Goal: Information Seeking & Learning: Check status

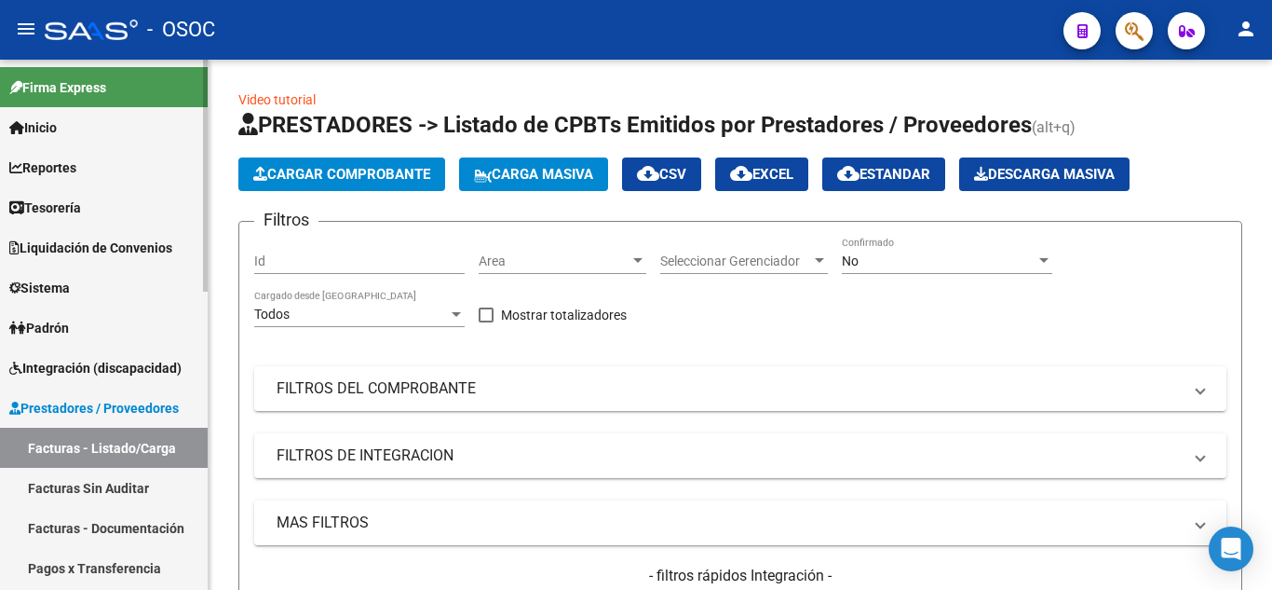
click at [354, 115] on span "PRESTADORES -> Listado de CPBTs Emitidos por Prestadores / Proveedores" at bounding box center [635, 125] width 794 height 26
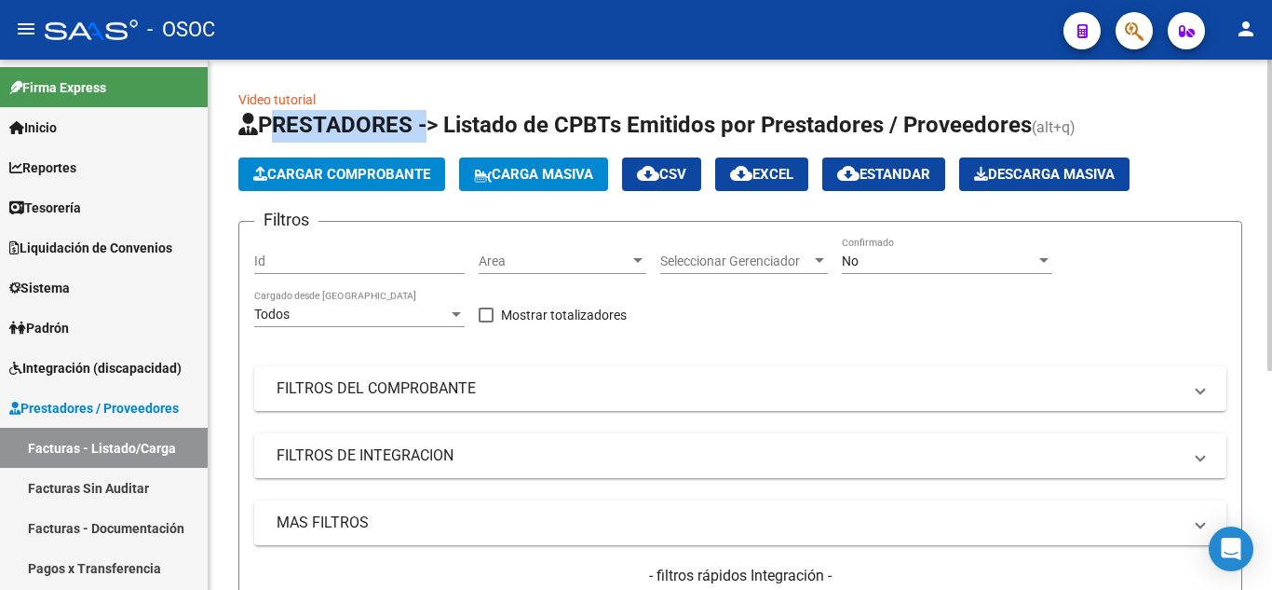
click at [354, 115] on span "PRESTADORES -> Listado de CPBTs Emitidos por Prestadores / Proveedores" at bounding box center [635, 125] width 794 height 26
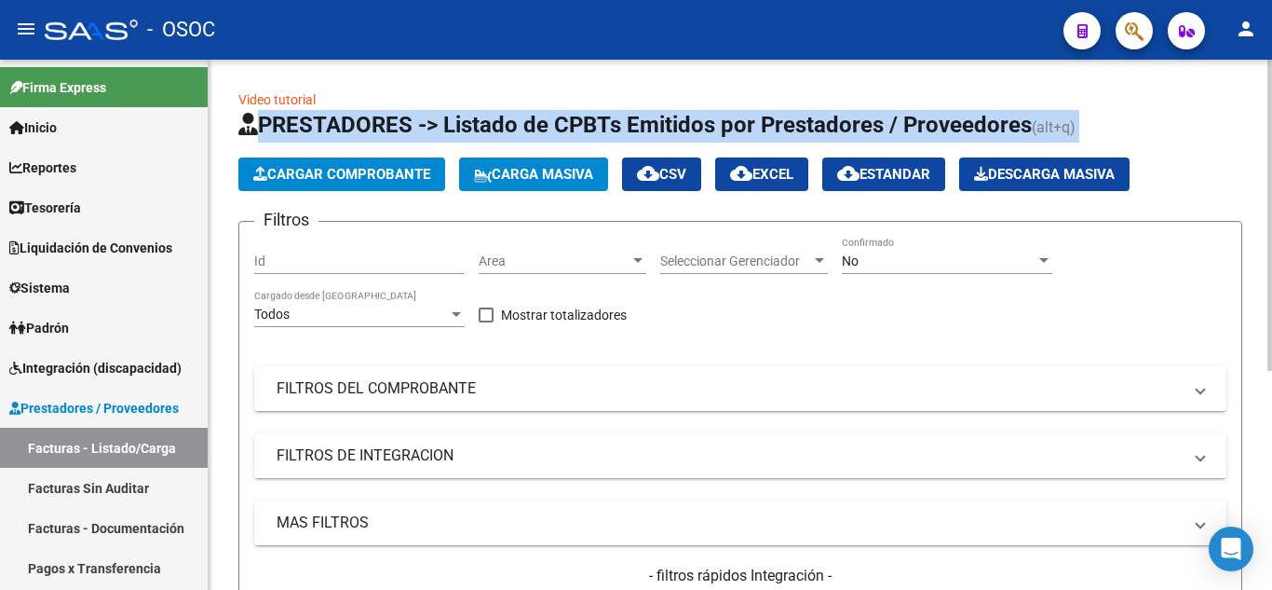
click at [354, 115] on span "PRESTADORES -> Listado de CPBTs Emitidos por Prestadores / Proveedores" at bounding box center [635, 125] width 794 height 26
click at [294, 116] on span "PRESTADORES -> Listado de CPBTs Emitidos por Prestadores / Proveedores" at bounding box center [635, 125] width 794 height 26
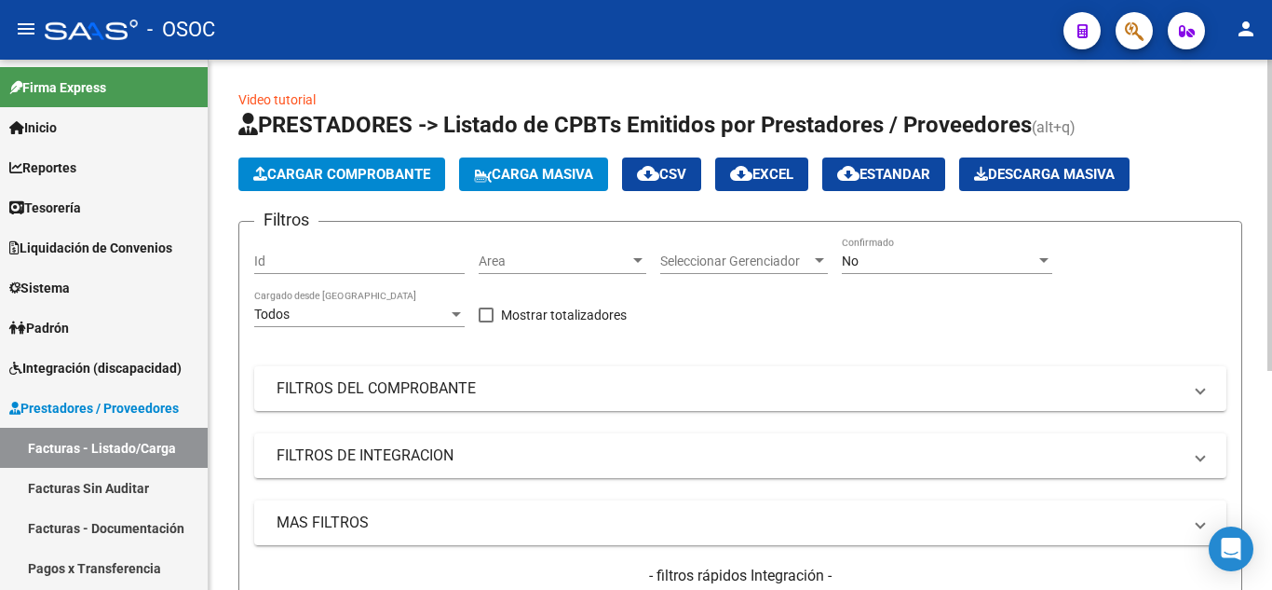
click at [289, 92] on link "Video tutorial" at bounding box center [276, 99] width 77 height 15
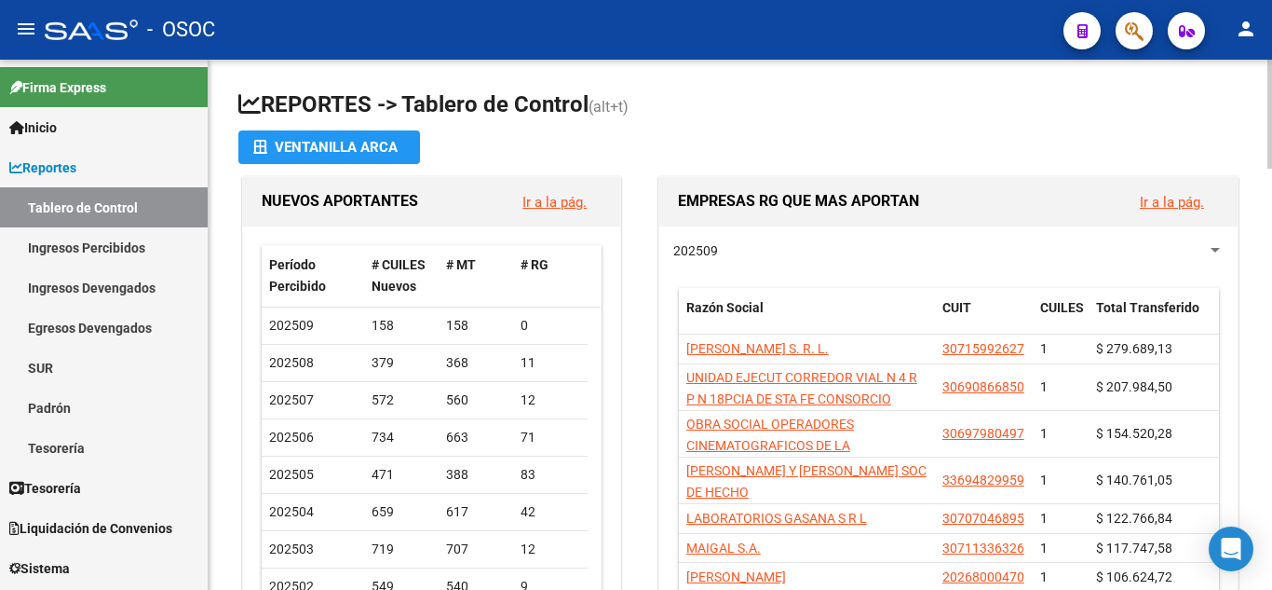
click at [539, 198] on link "Ir a la pág." at bounding box center [555, 202] width 64 height 17
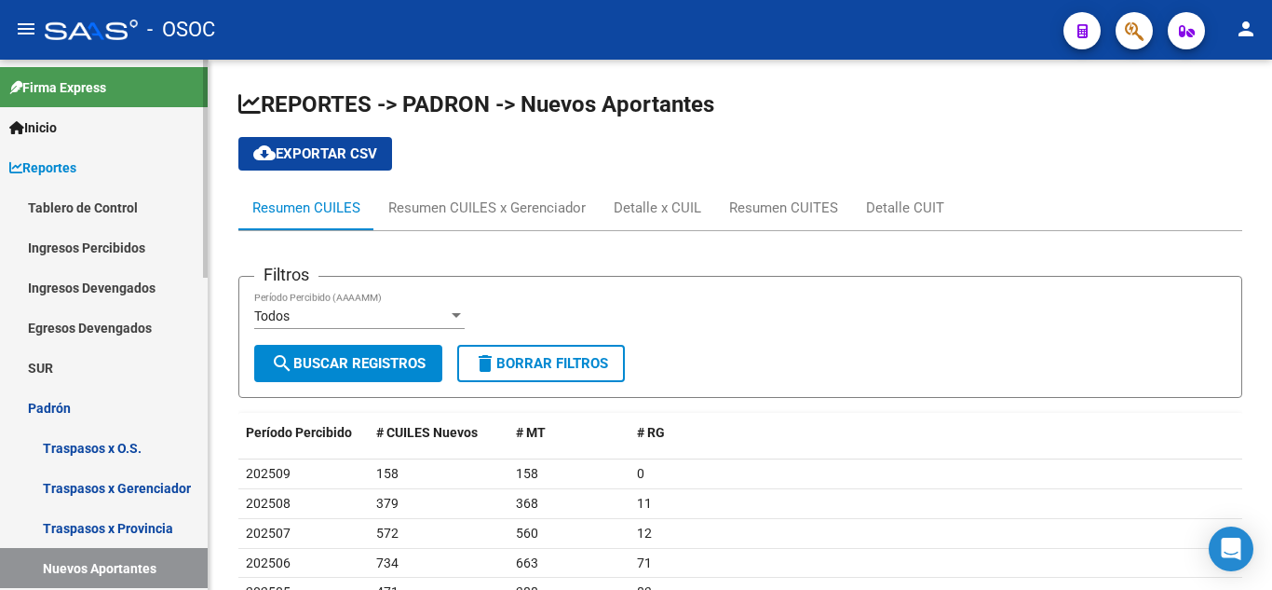
click at [75, 125] on link "Inicio" at bounding box center [104, 127] width 208 height 40
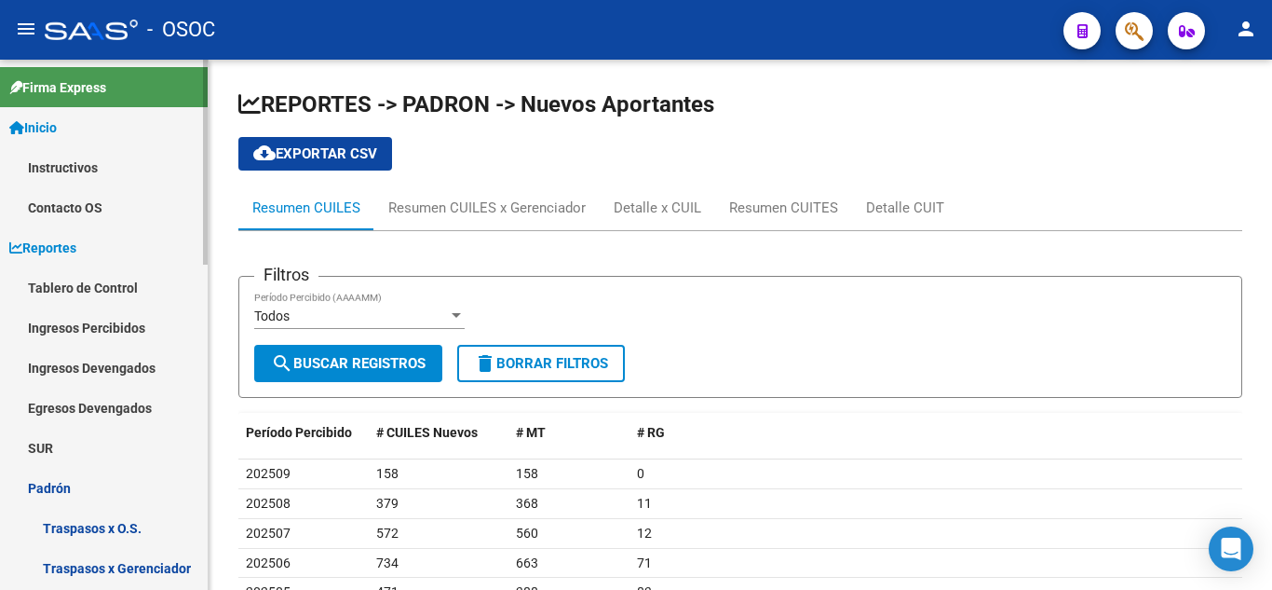
click at [82, 169] on link "Instructivos" at bounding box center [104, 167] width 208 height 40
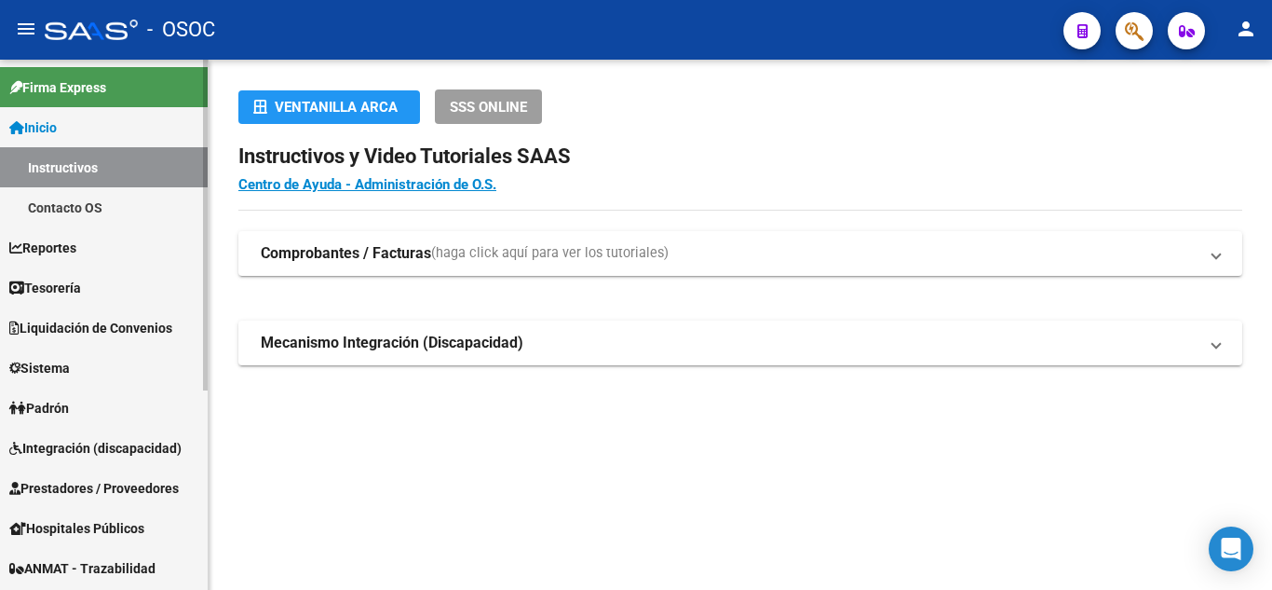
click at [82, 206] on link "Contacto OS" at bounding box center [104, 207] width 208 height 40
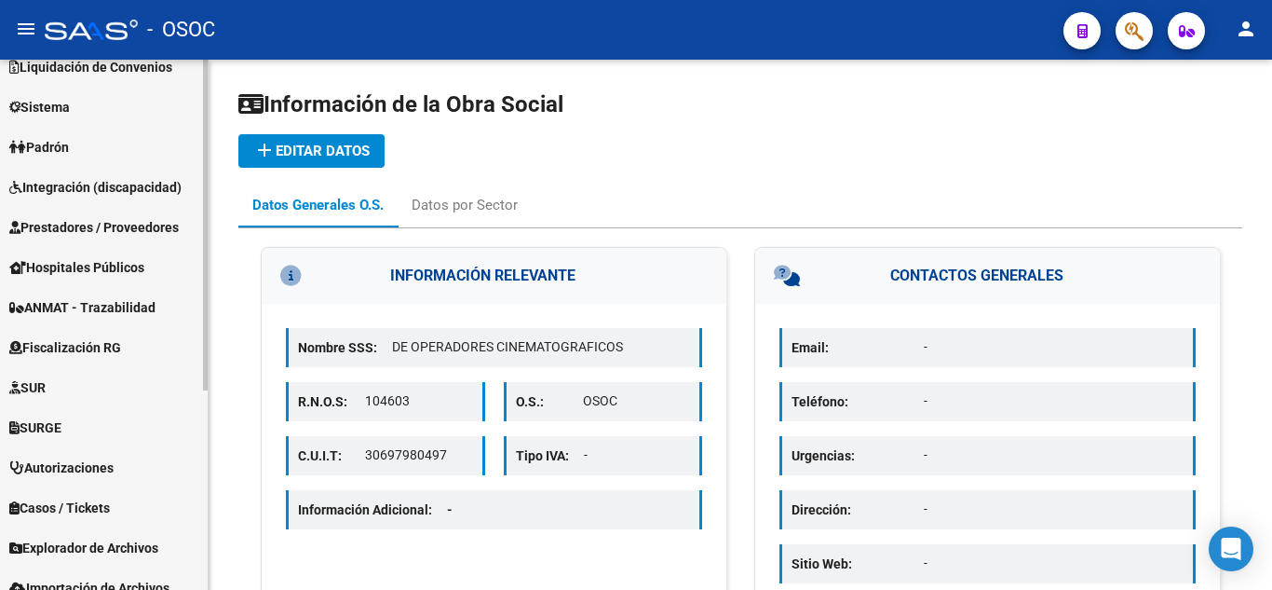
scroll to position [319, 0]
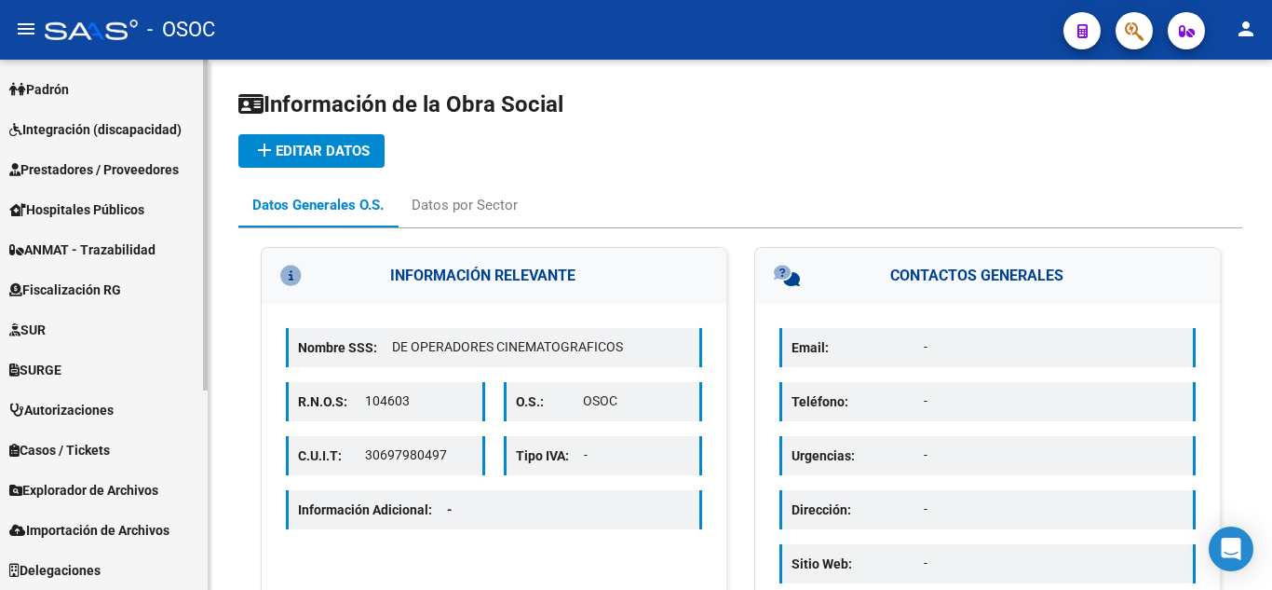
drag, startPoint x: 109, startPoint y: 326, endPoint x: 106, endPoint y: 358, distance: 31.8
drag, startPoint x: 106, startPoint y: 358, endPoint x: 76, endPoint y: 477, distance: 122.9
click at [76, 477] on link "Explorador de Archivos" at bounding box center [104, 489] width 208 height 40
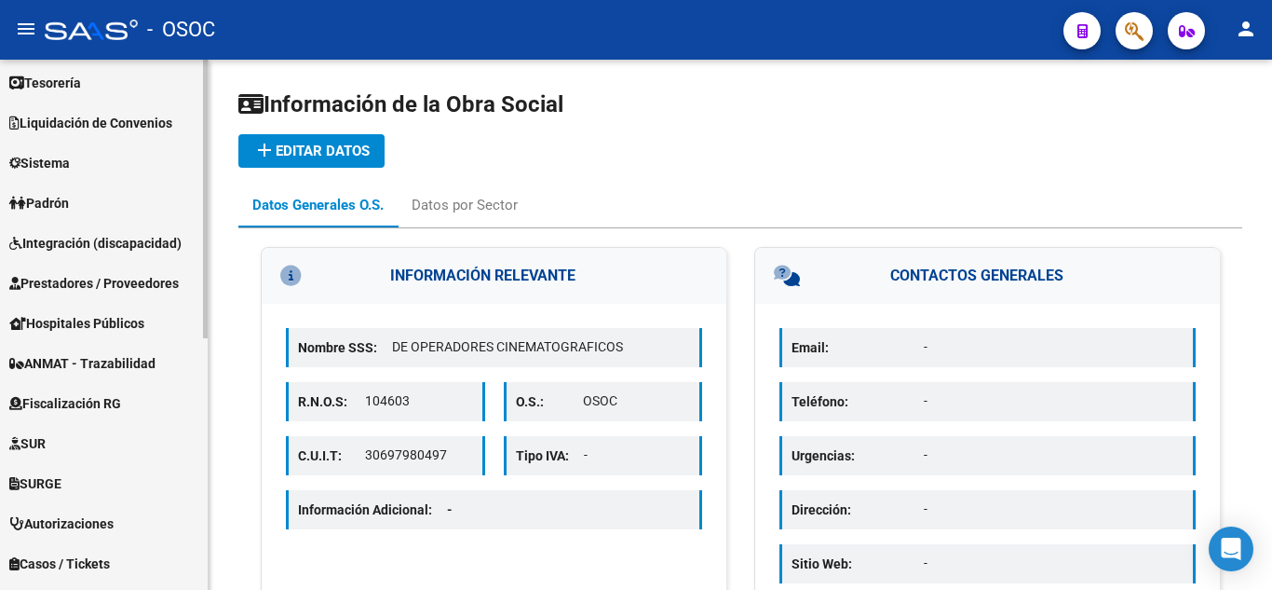
scroll to position [106, 0]
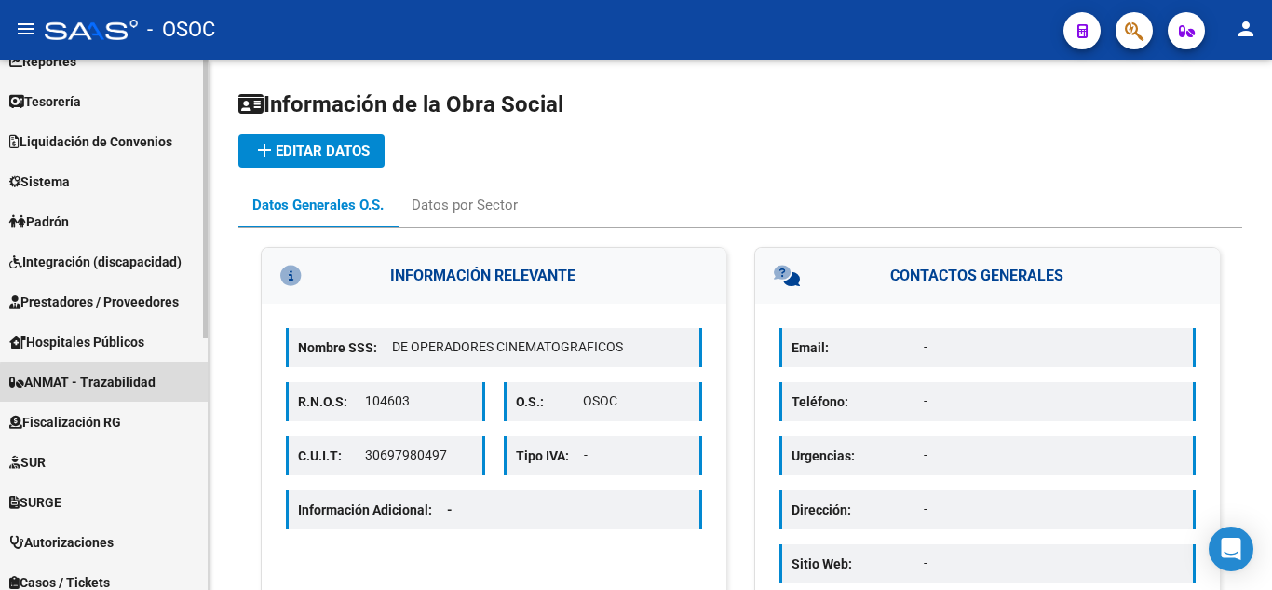
click at [135, 385] on span "ANMAT - Trazabilidad" at bounding box center [82, 382] width 146 height 20
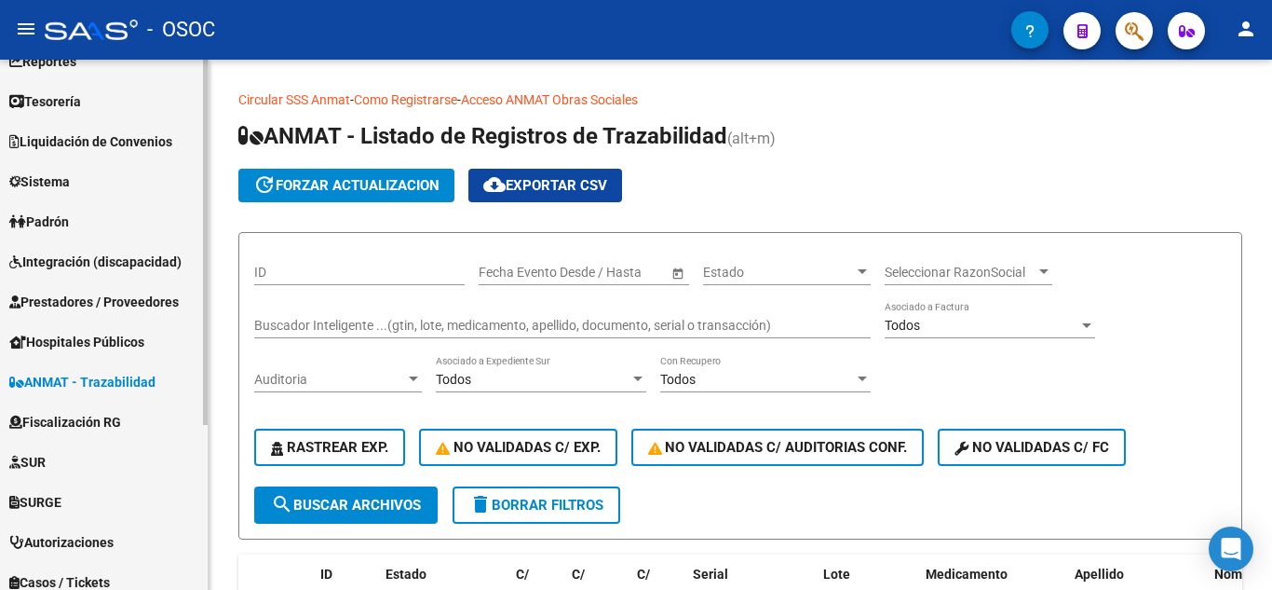
click at [169, 298] on span "Prestadores / Proveedores" at bounding box center [94, 302] width 170 height 20
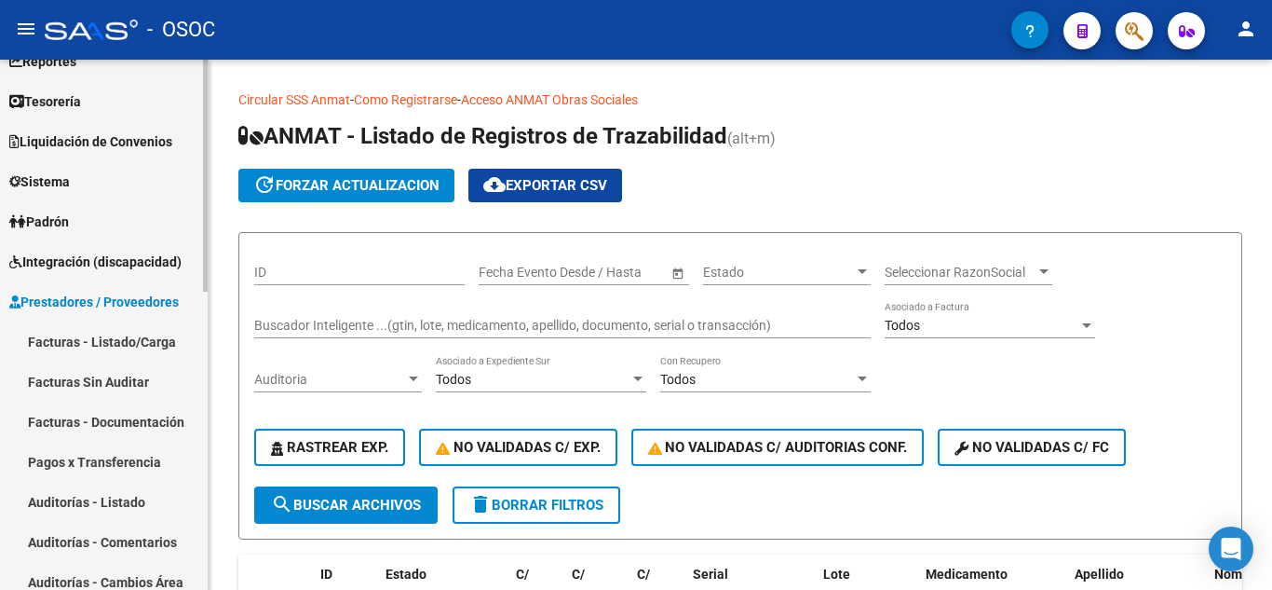
click at [148, 339] on link "Facturas - Listado/Carga" at bounding box center [104, 341] width 208 height 40
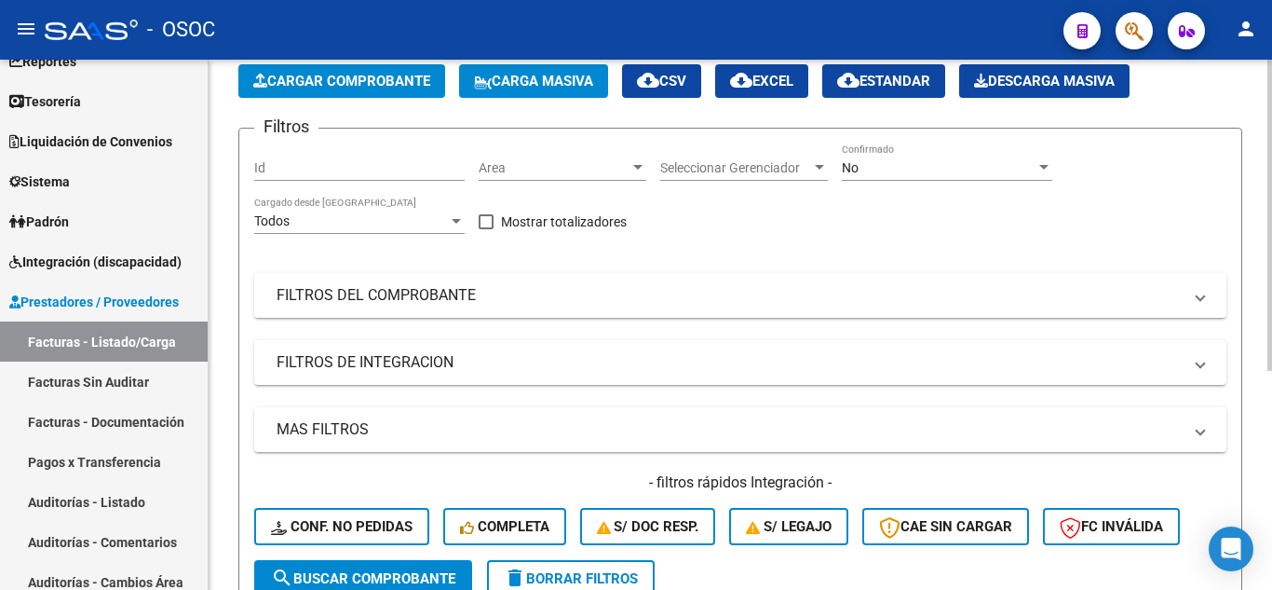
scroll to position [279, 0]
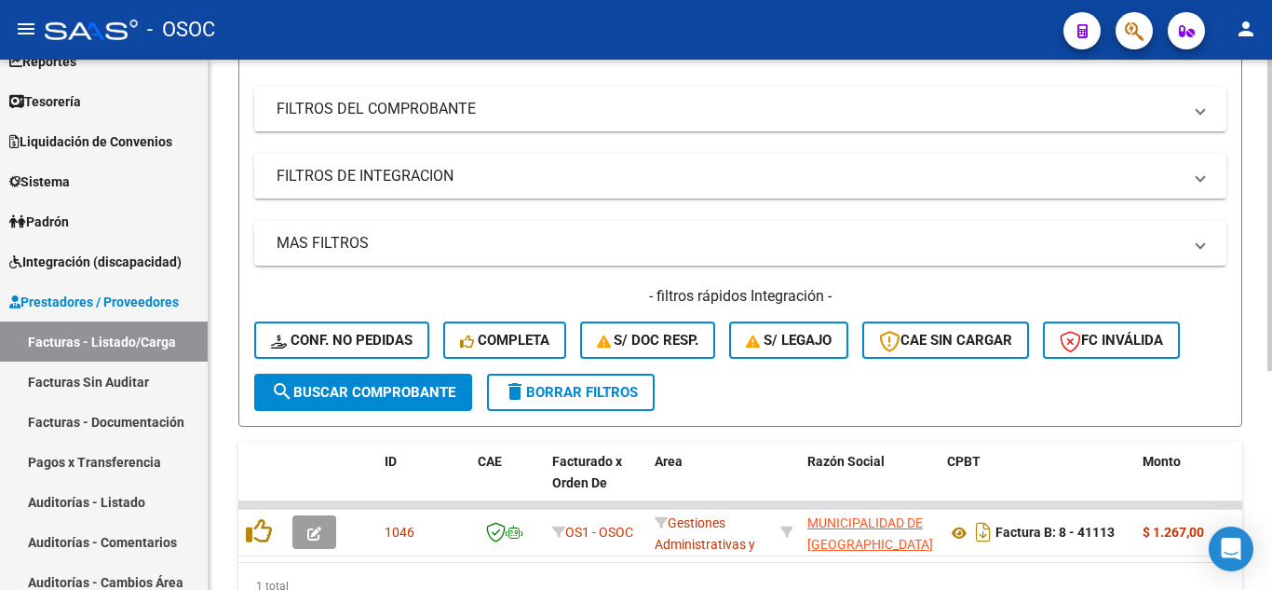
click at [373, 387] on span "search Buscar Comprobante" at bounding box center [363, 392] width 184 height 17
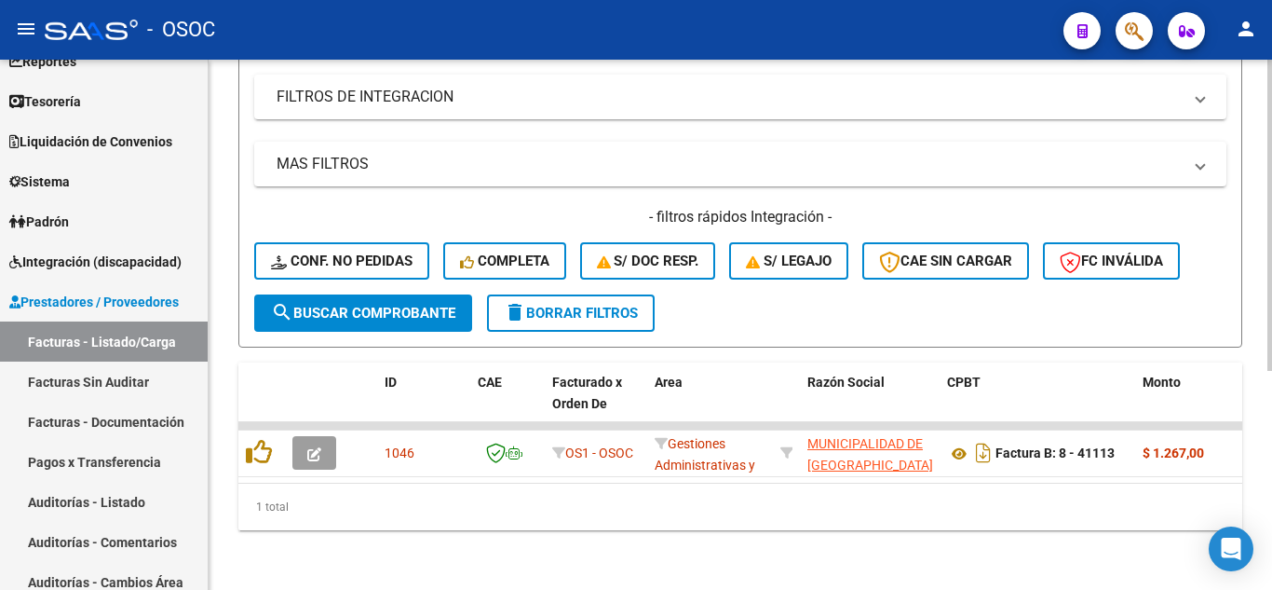
click at [599, 305] on span "delete Borrar Filtros" at bounding box center [571, 313] width 134 height 17
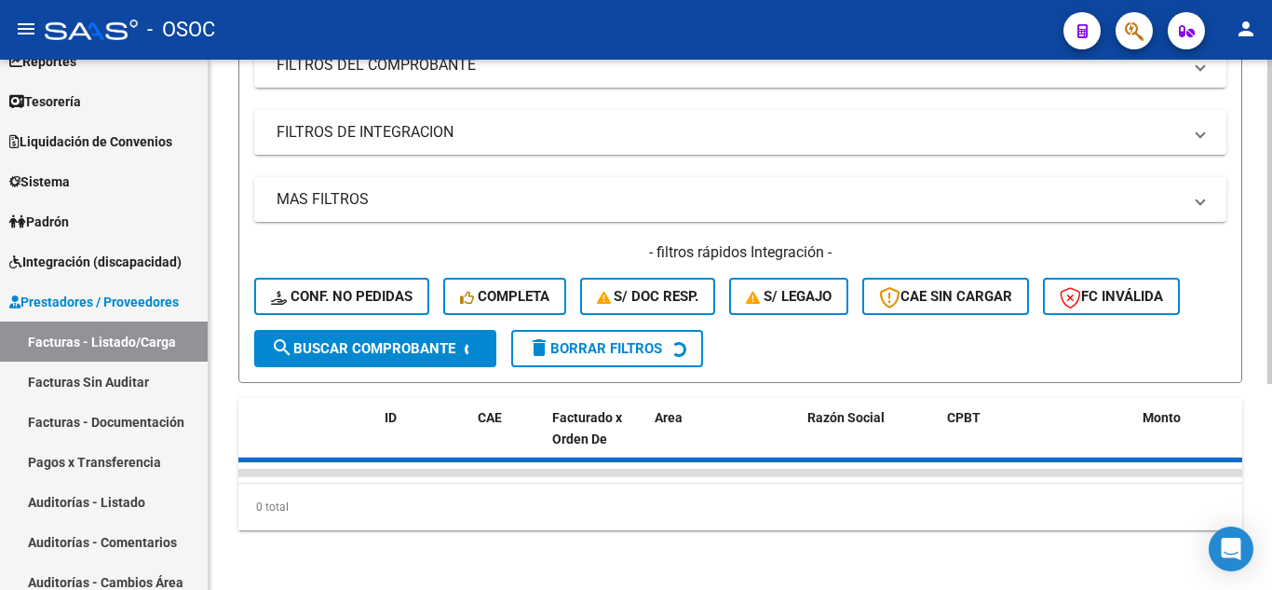
scroll to position [373, 0]
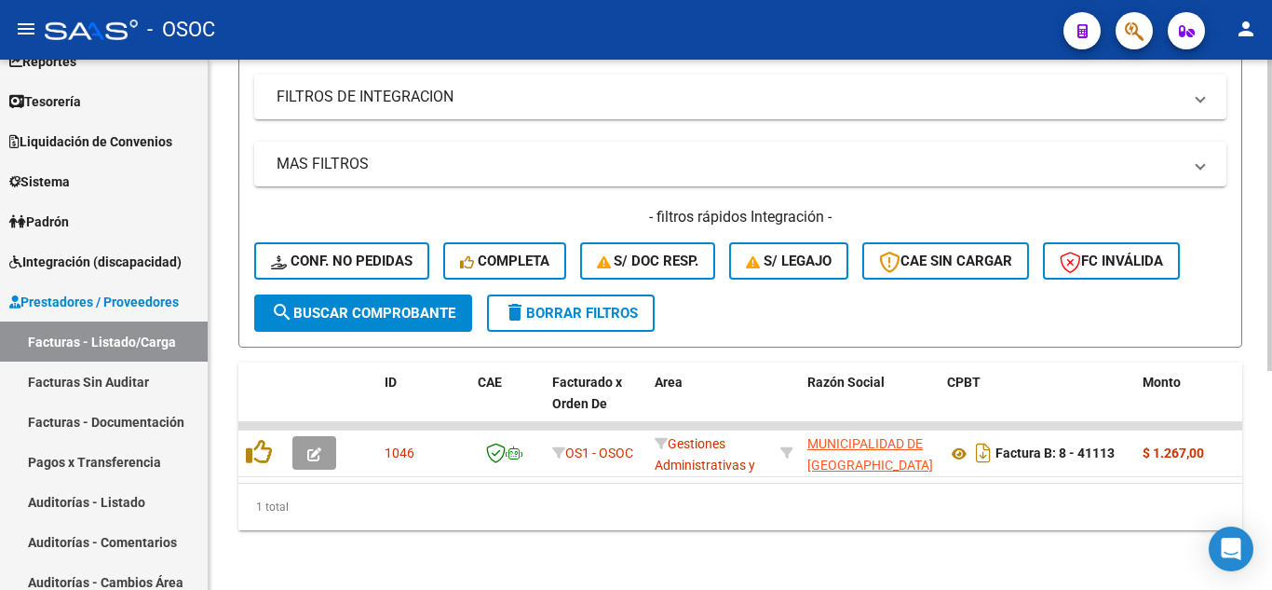
click at [428, 305] on span "search Buscar Comprobante" at bounding box center [363, 313] width 184 height 17
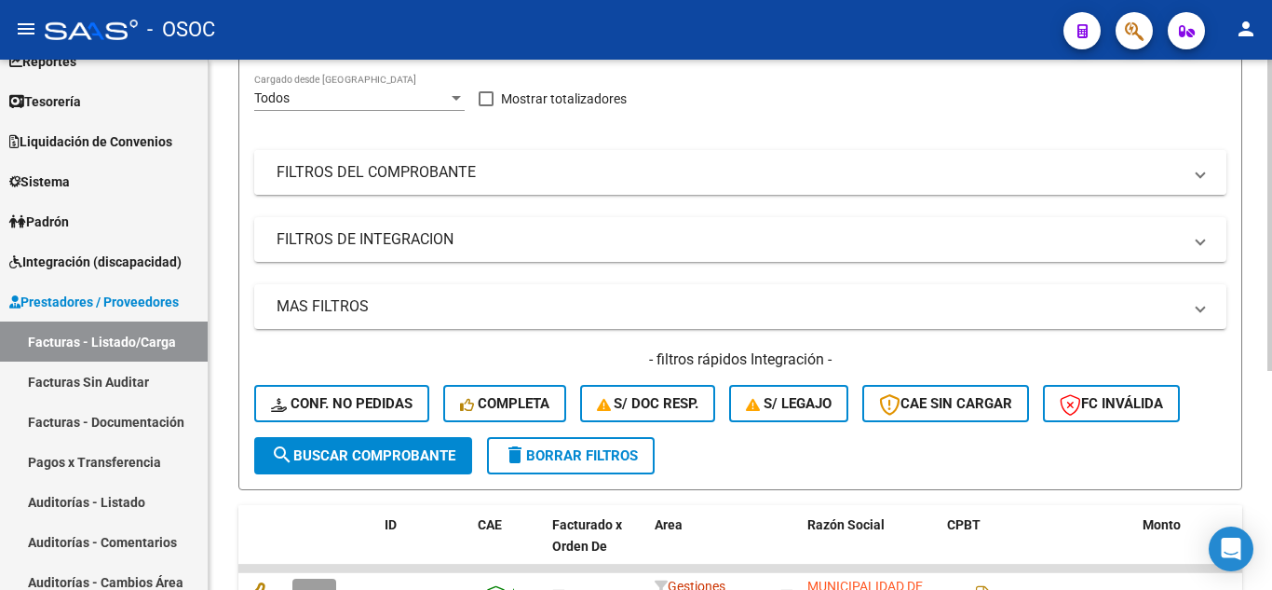
scroll to position [94, 0]
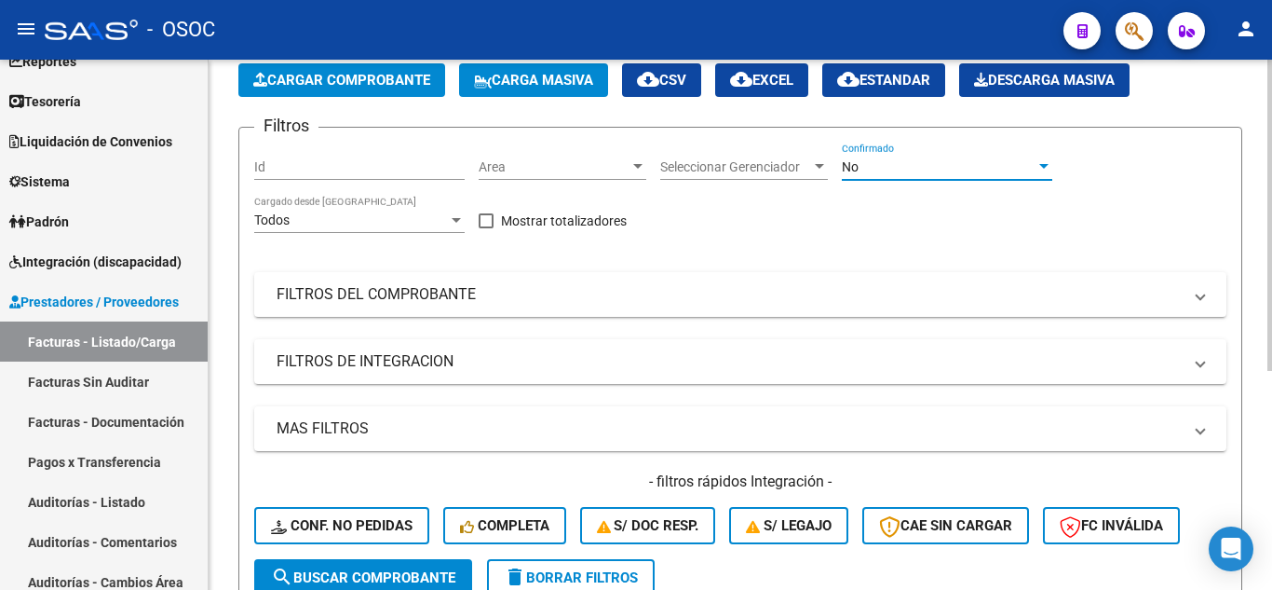
click at [942, 172] on div "No" at bounding box center [939, 167] width 194 height 16
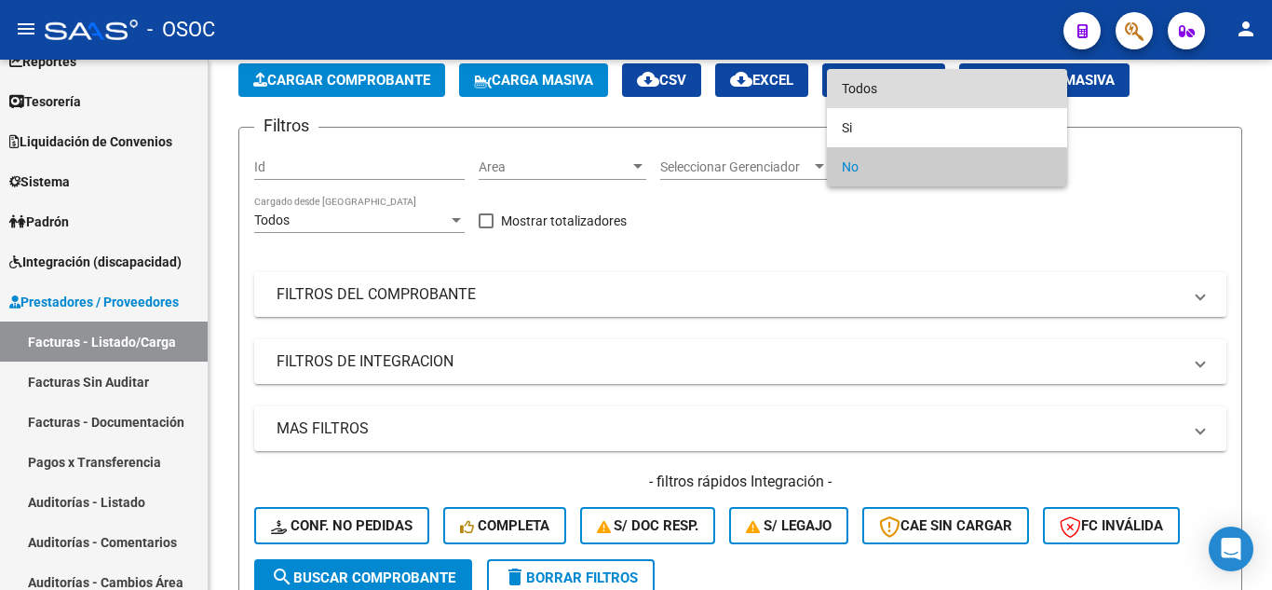
click at [871, 104] on span "Todos" at bounding box center [947, 88] width 210 height 39
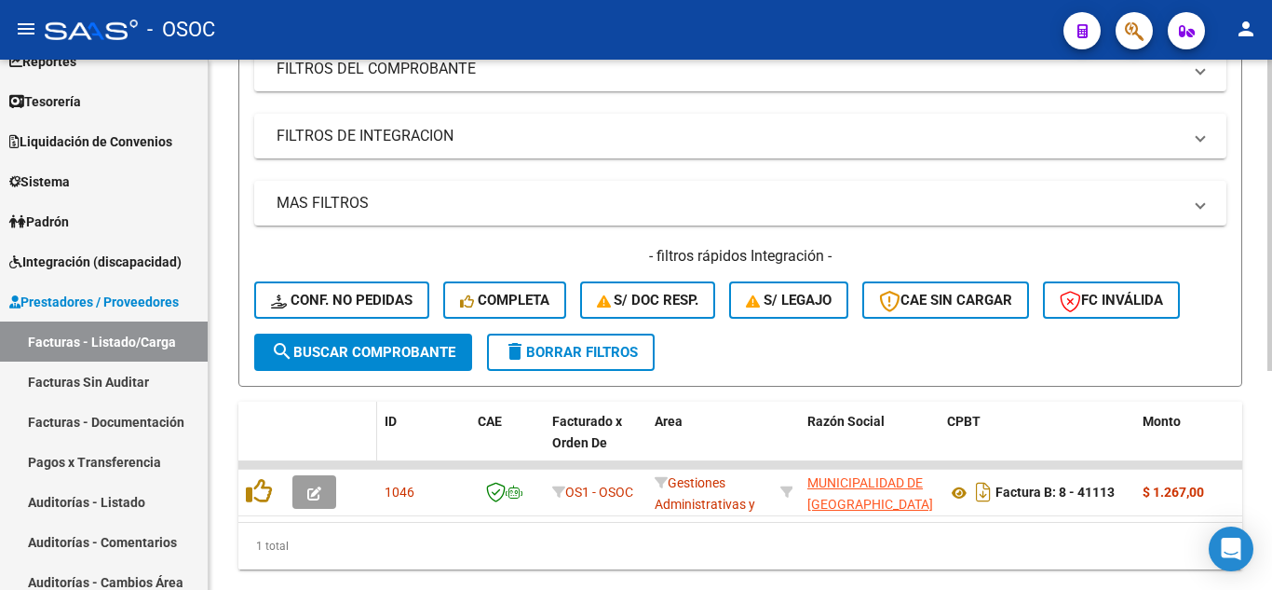
scroll to position [373, 0]
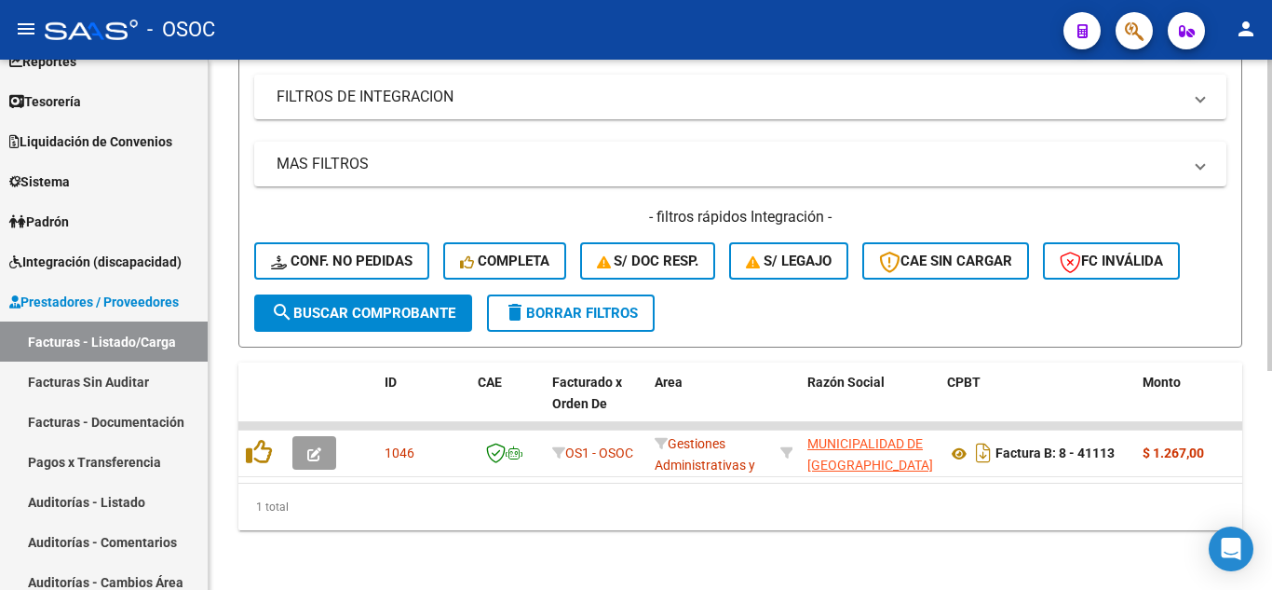
drag, startPoint x: 384, startPoint y: 302, endPoint x: 494, endPoint y: 321, distance: 111.6
click at [387, 305] on span "search Buscar Comprobante" at bounding box center [363, 313] width 184 height 17
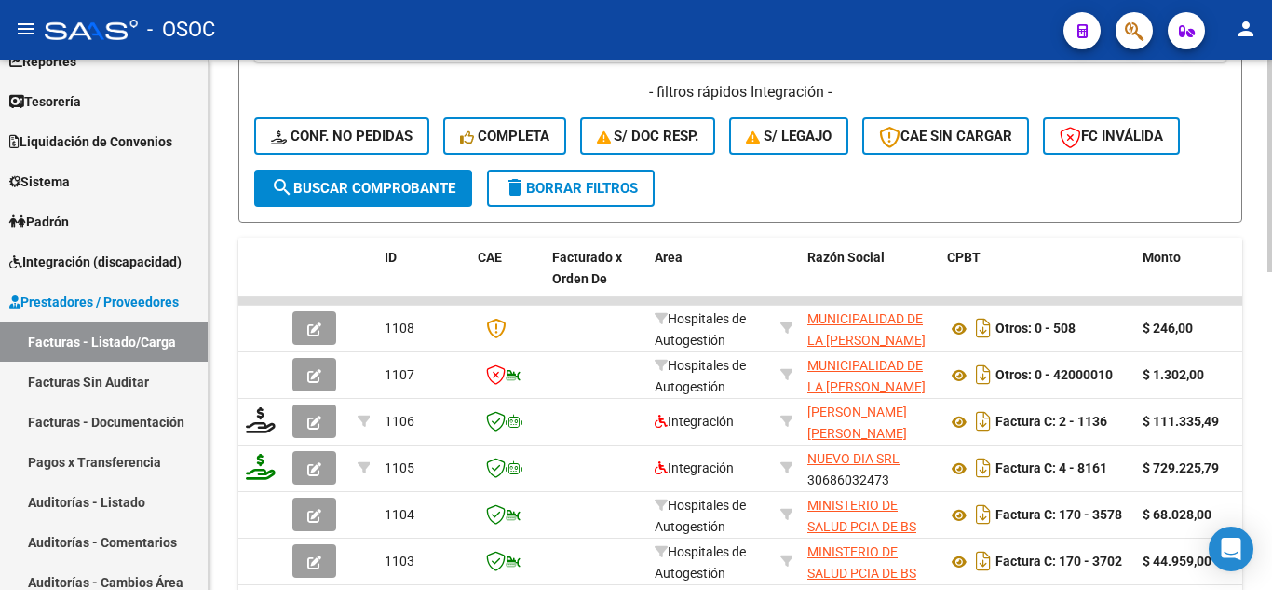
scroll to position [564, 0]
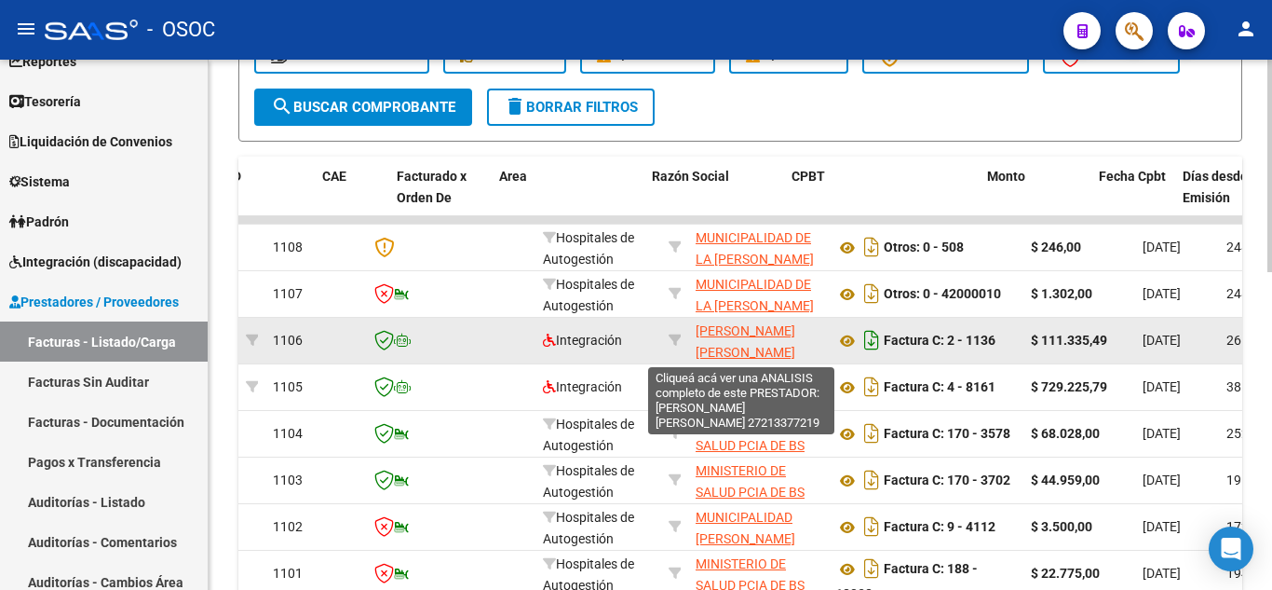
drag, startPoint x: 627, startPoint y: 380, endPoint x: 699, endPoint y: 353, distance: 77.5
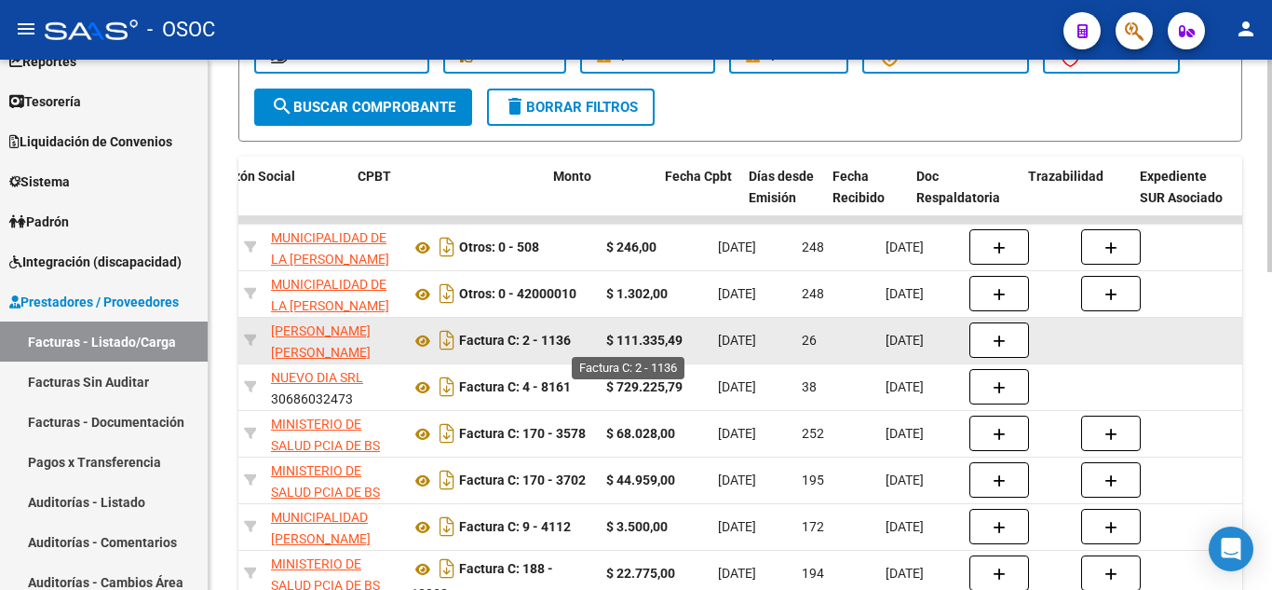
scroll to position [0, 697]
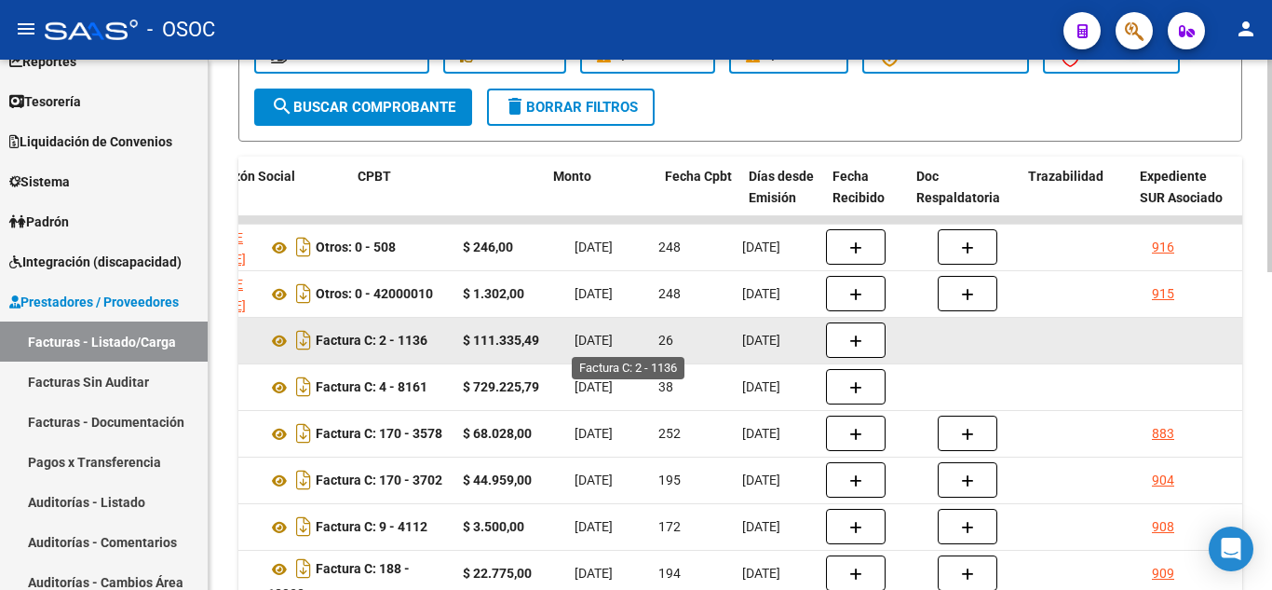
drag, startPoint x: 535, startPoint y: 351, endPoint x: 602, endPoint y: 340, distance: 68.0
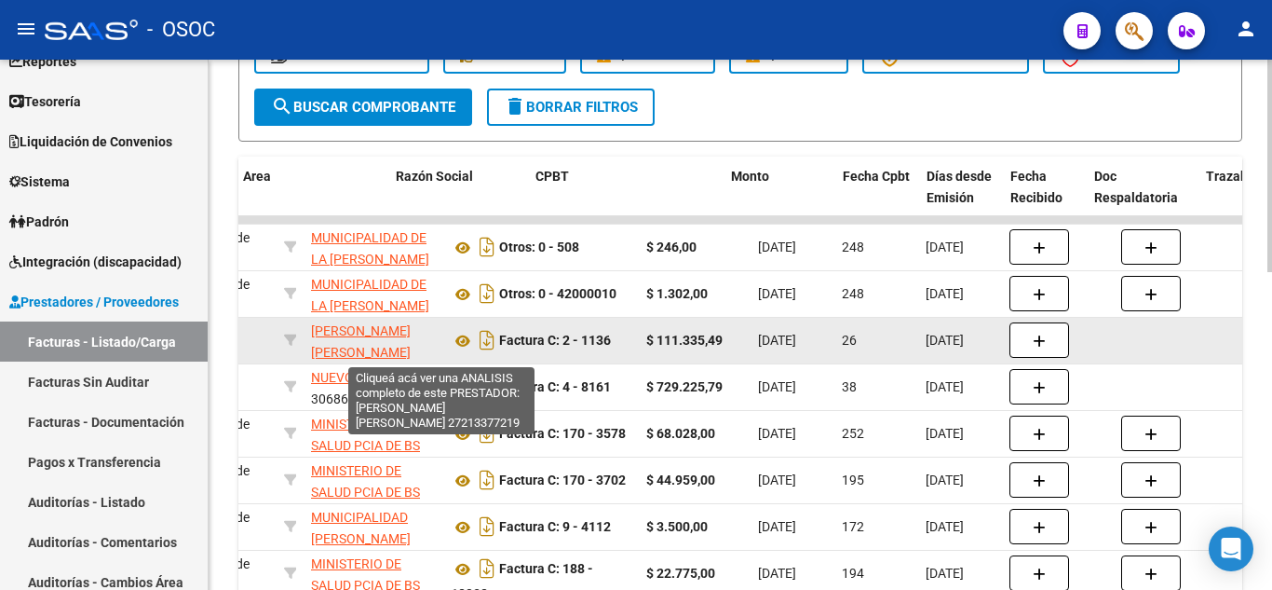
scroll to position [0, 0]
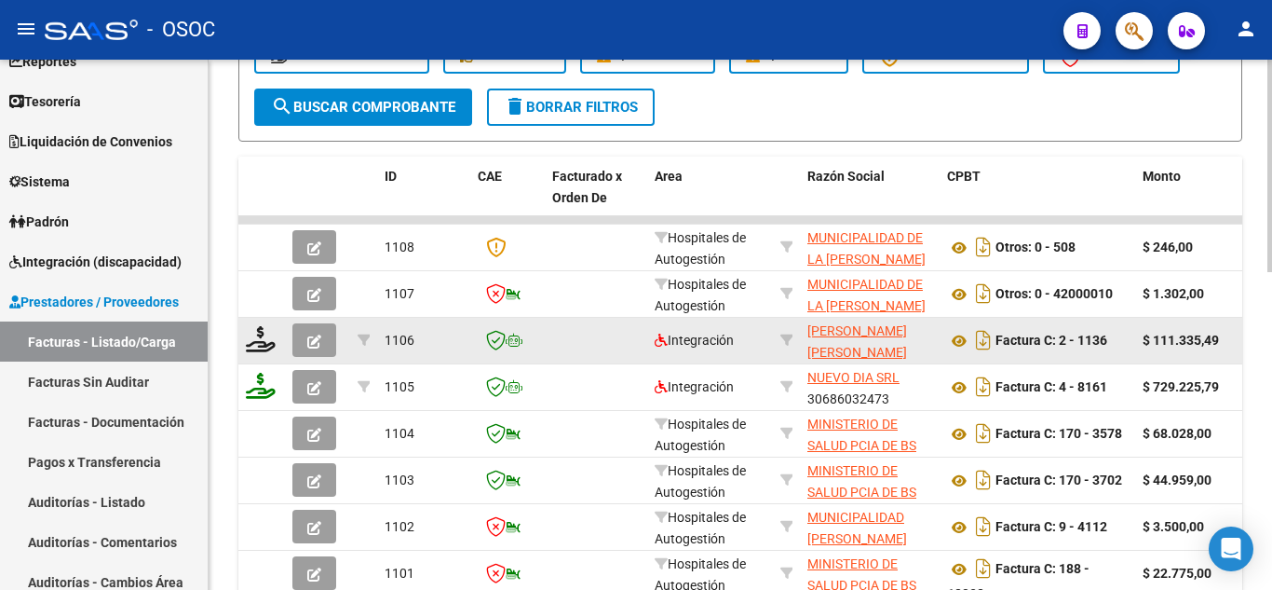
drag, startPoint x: 711, startPoint y: 326, endPoint x: 432, endPoint y: 341, distance: 278.9
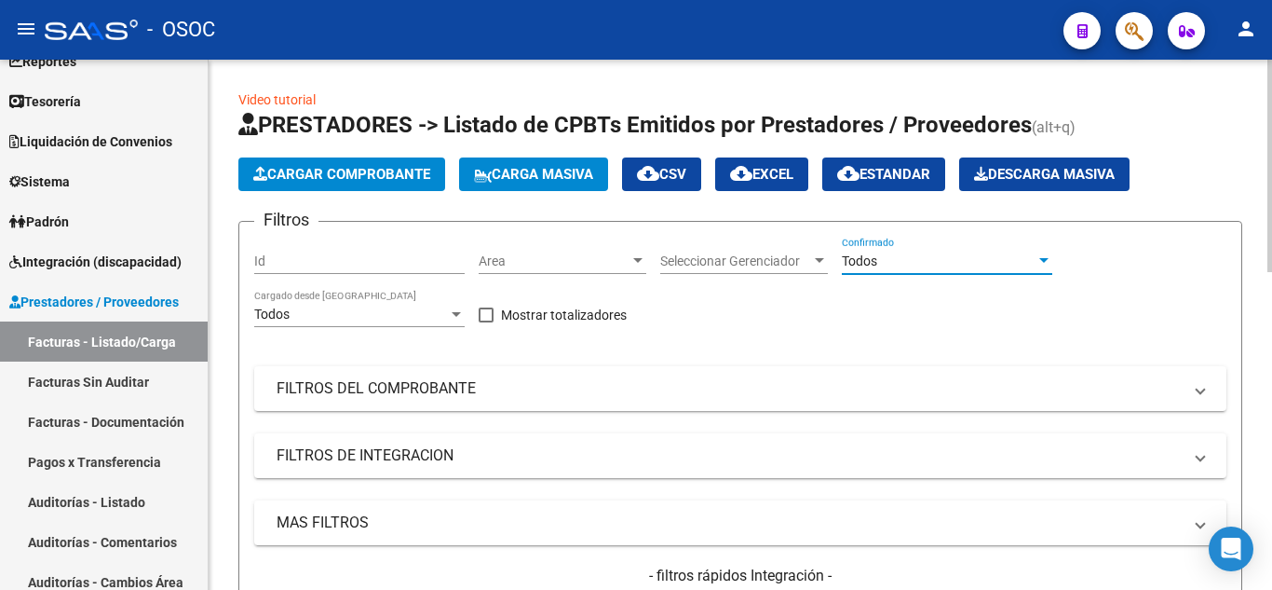
click at [984, 264] on div "Todos" at bounding box center [939, 261] width 194 height 16
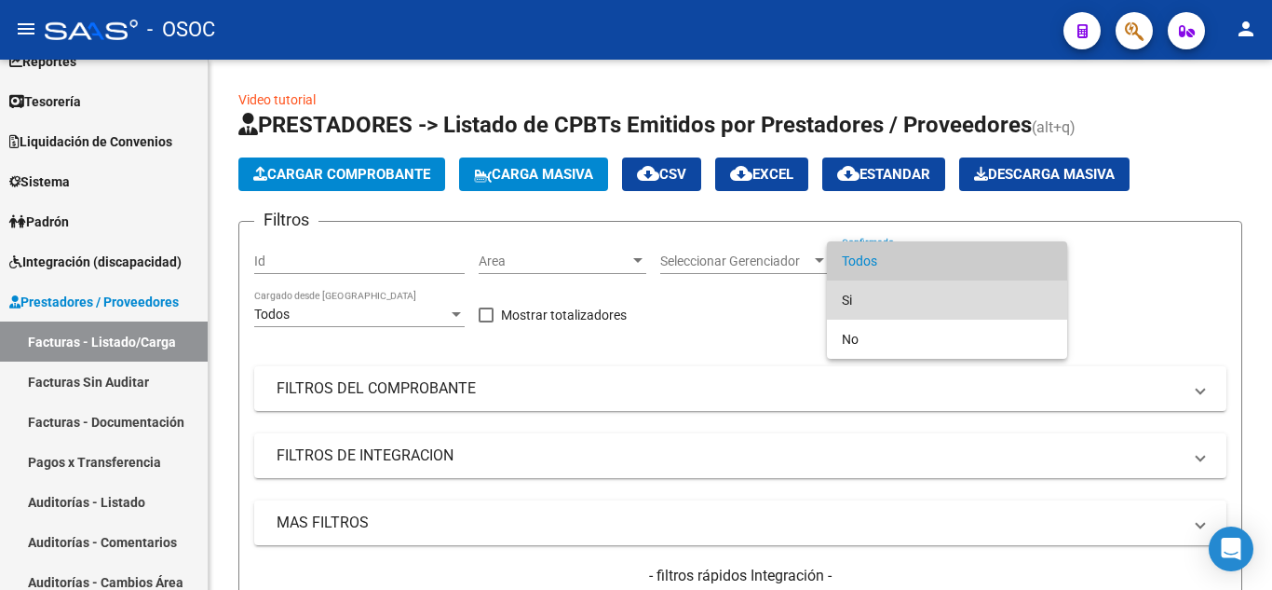
click at [870, 312] on span "Si" at bounding box center [947, 299] width 210 height 39
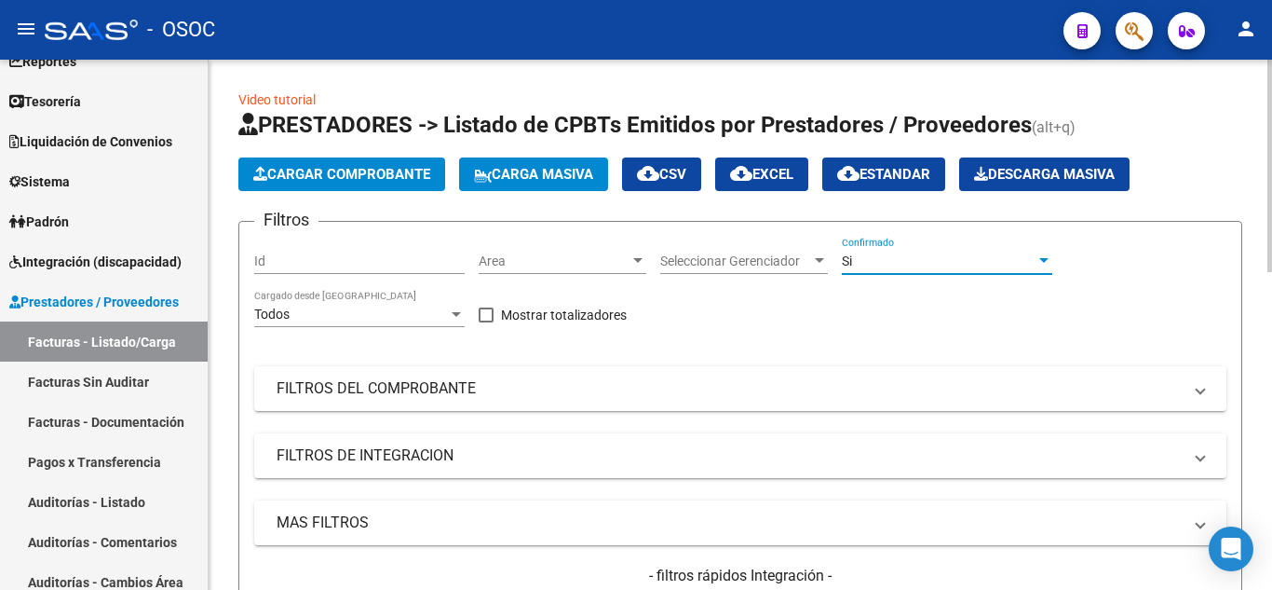
click at [757, 301] on div "Filtros Id Area Area Seleccionar Gerenciador Seleccionar Gerenciador Si Confirm…" at bounding box center [740, 445] width 972 height 416
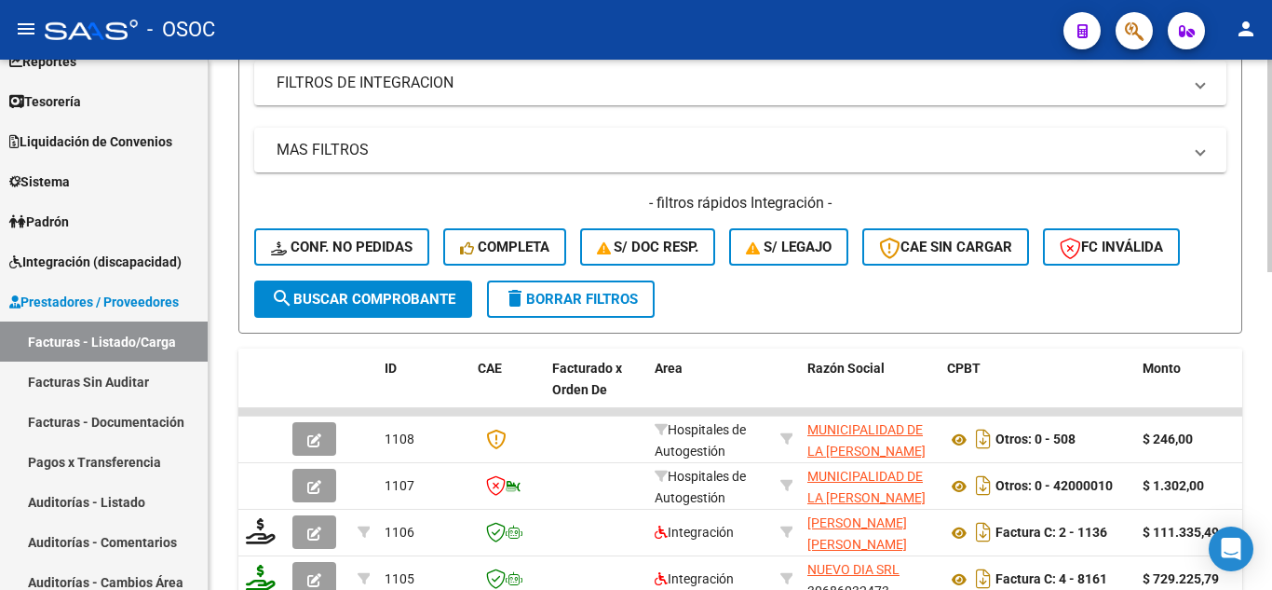
click at [780, 206] on h4 "- filtros rápidos Integración -" at bounding box center [740, 203] width 972 height 20
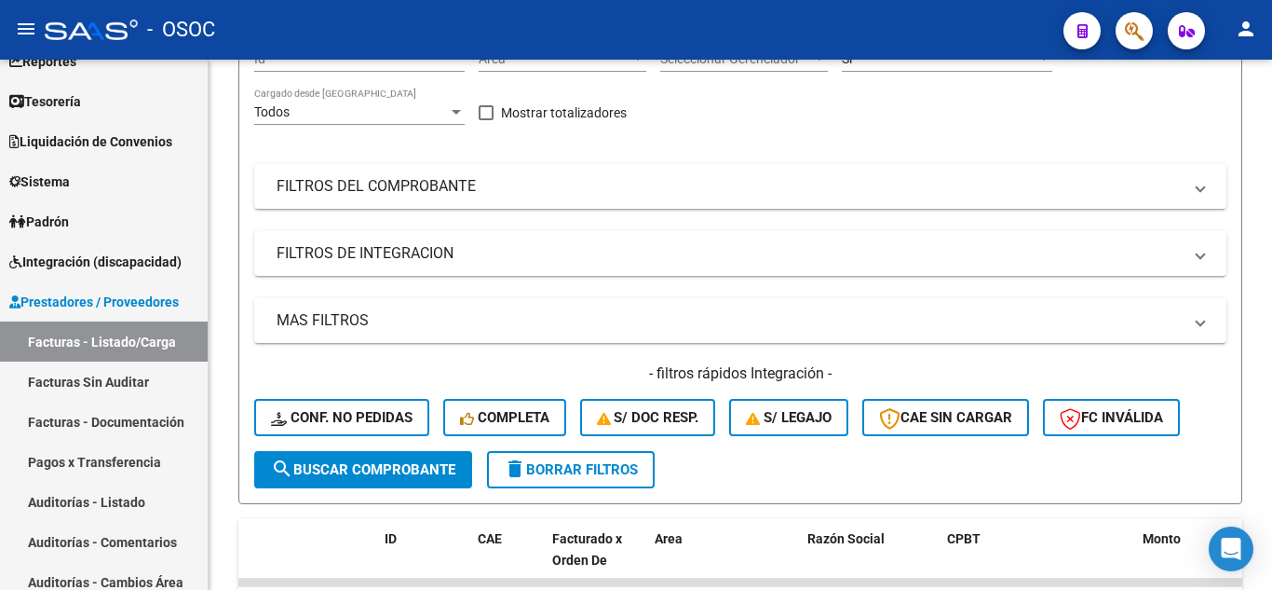
scroll to position [0, 0]
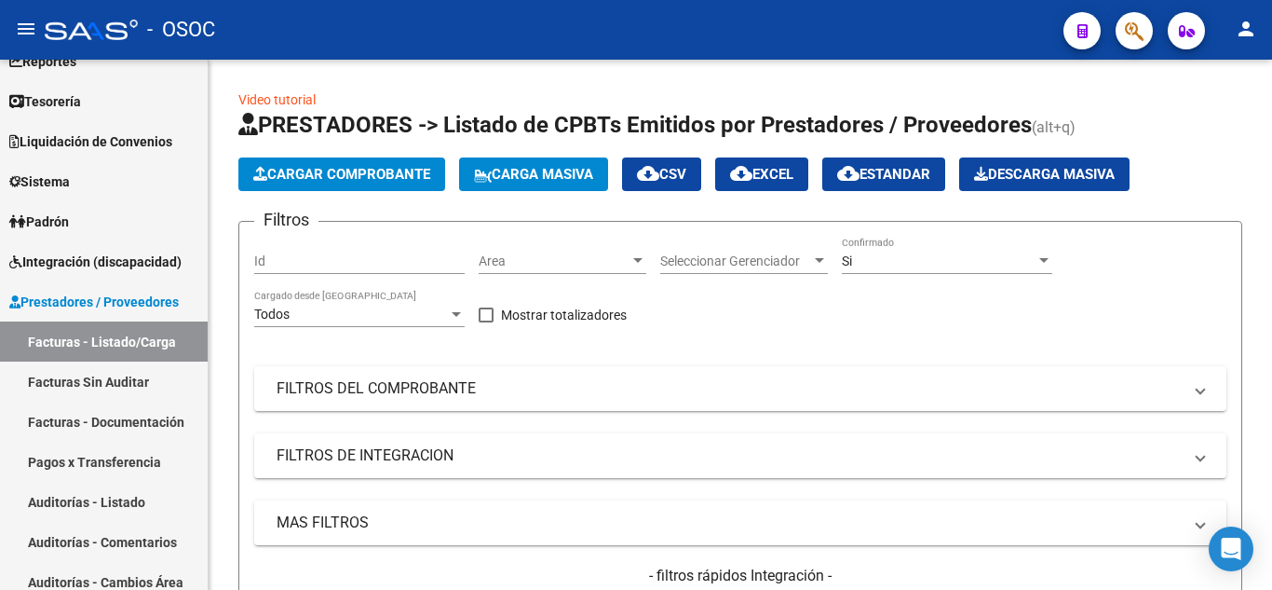
drag, startPoint x: 501, startPoint y: 190, endPoint x: 536, endPoint y: 18, distance: 175.9
